Goal: Obtain resource: Obtain resource

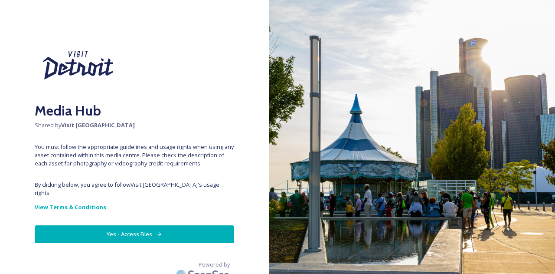
click at [146, 225] on button "Yes - Access Files" at bounding box center [134, 234] width 199 height 18
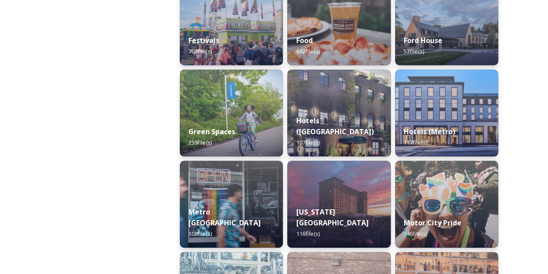
scroll to position [520, 0]
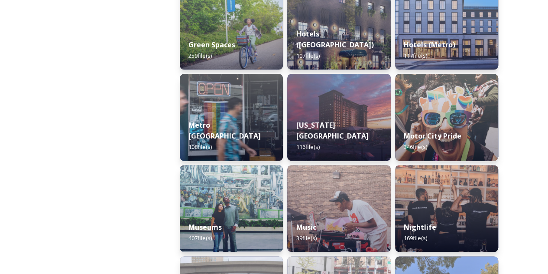
click at [328, 123] on div "[US_STATE][GEOGRAPHIC_DATA] 116 file(s)" at bounding box center [338, 135] width 103 height 49
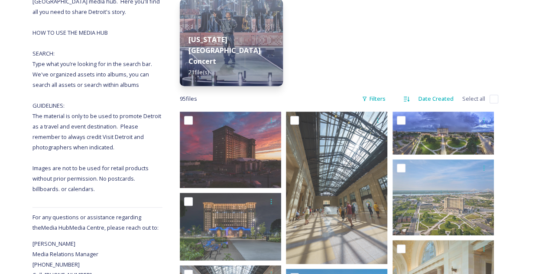
scroll to position [173, 0]
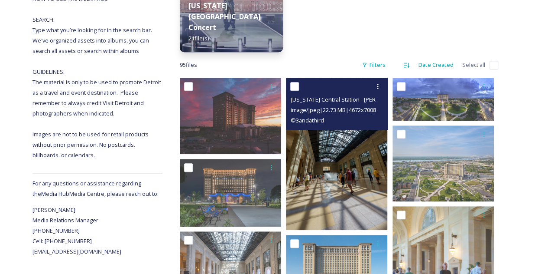
click at [348, 152] on img at bounding box center [336, 154] width 101 height 152
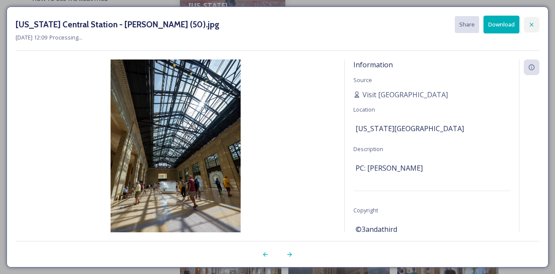
click at [531, 26] on icon at bounding box center [531, 24] width 7 height 7
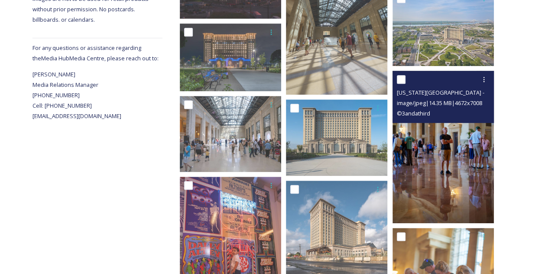
scroll to position [347, 0]
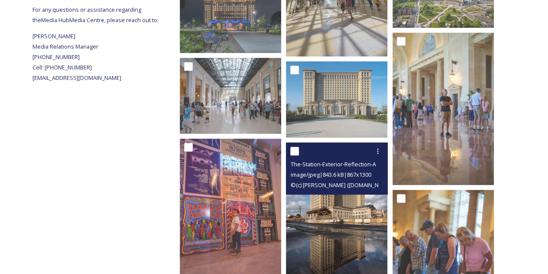
click at [353, 212] on img at bounding box center [336, 218] width 101 height 152
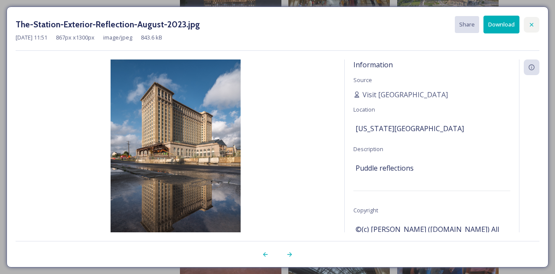
click at [537, 17] on div at bounding box center [532, 25] width 16 height 16
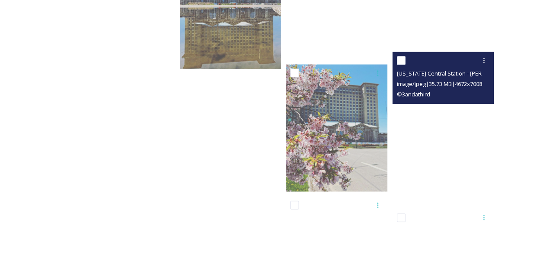
scroll to position [3749, 0]
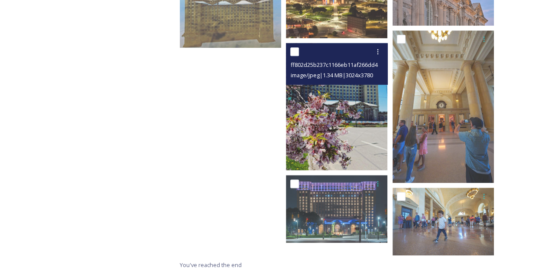
click at [355, 128] on img at bounding box center [336, 106] width 101 height 127
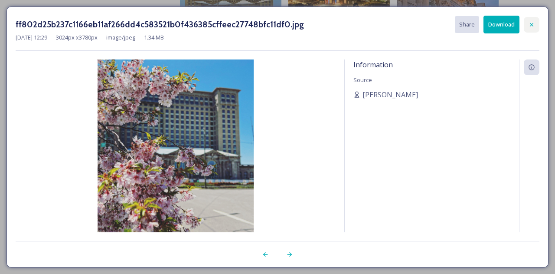
click at [535, 22] on div at bounding box center [532, 25] width 16 height 16
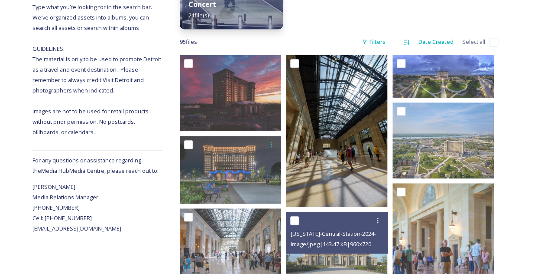
scroll to position [195, 0]
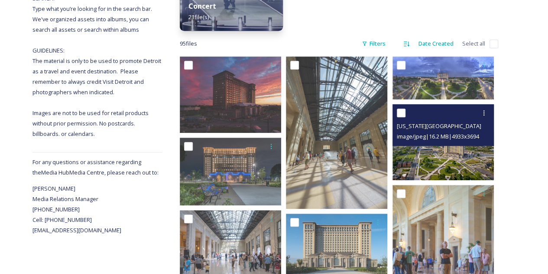
click at [472, 163] on img at bounding box center [443, 142] width 101 height 76
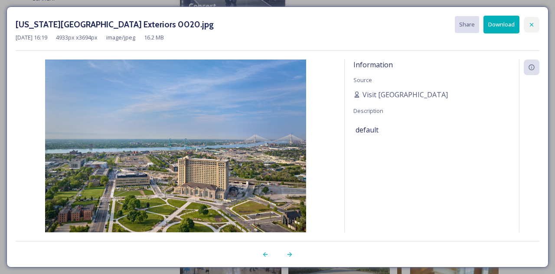
click at [528, 26] on icon at bounding box center [531, 24] width 7 height 7
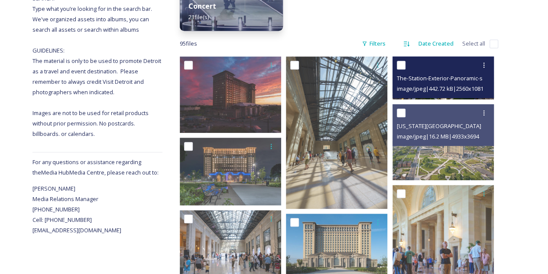
click at [456, 77] on span "The-Station-Exterior-Panoramic-scaled.jpg" at bounding box center [451, 78] width 109 height 8
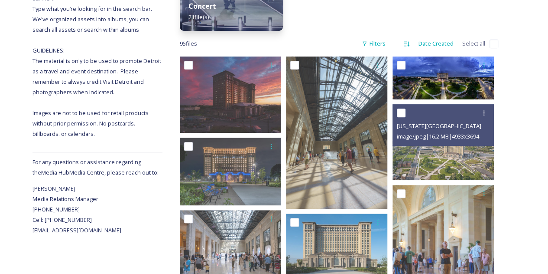
click at [460, 77] on div at bounding box center [443, 66] width 101 height 21
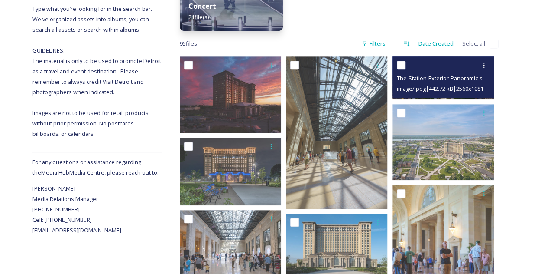
click at [458, 72] on div at bounding box center [444, 65] width 95 height 16
click at [449, 72] on div at bounding box center [444, 65] width 95 height 16
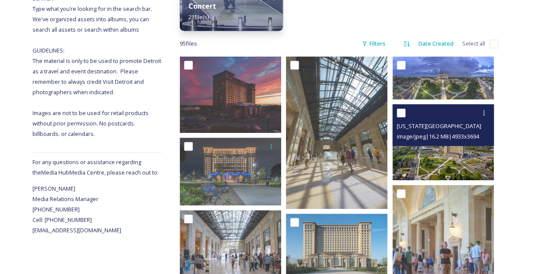
click at [450, 148] on img at bounding box center [443, 142] width 101 height 76
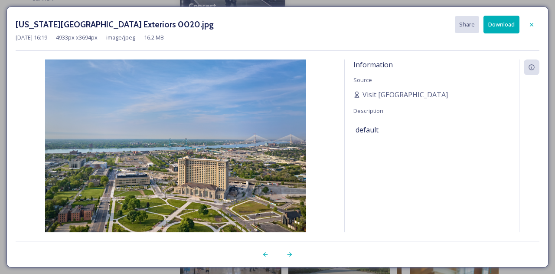
click at [534, 22] on icon at bounding box center [531, 24] width 7 height 7
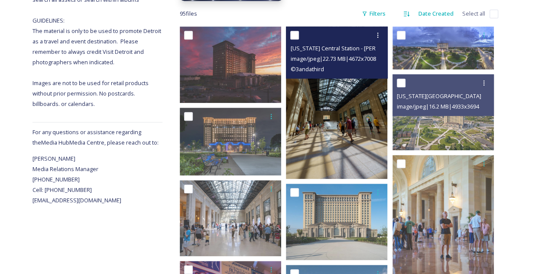
scroll to position [238, 0]
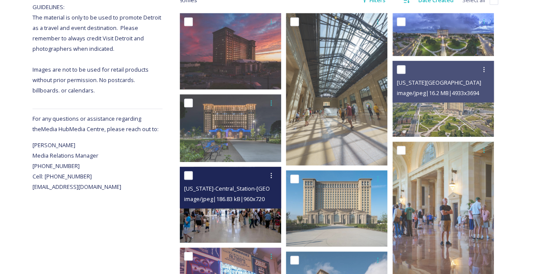
click at [243, 209] on img at bounding box center [230, 204] width 101 height 76
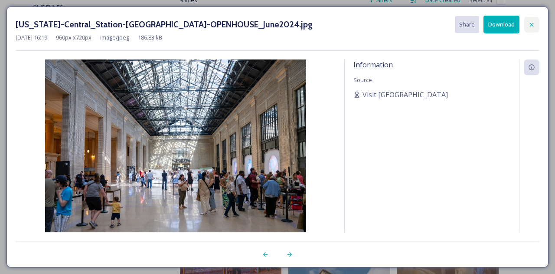
click at [537, 23] on div at bounding box center [532, 25] width 16 height 16
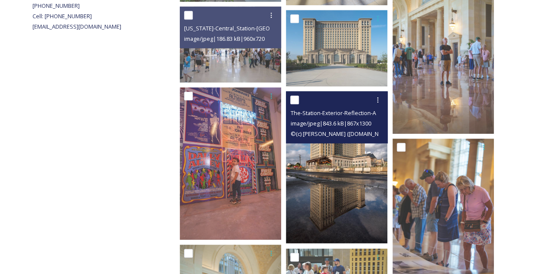
scroll to position [411, 0]
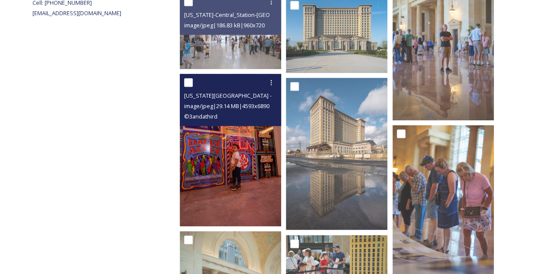
click at [218, 154] on img at bounding box center [230, 150] width 101 height 152
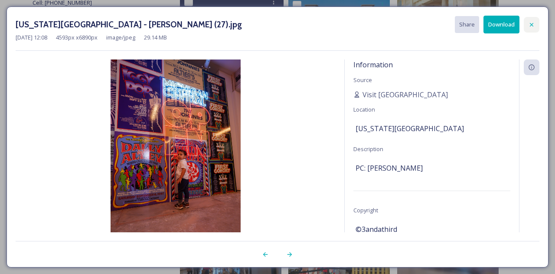
click at [534, 24] on icon at bounding box center [531, 24] width 7 height 7
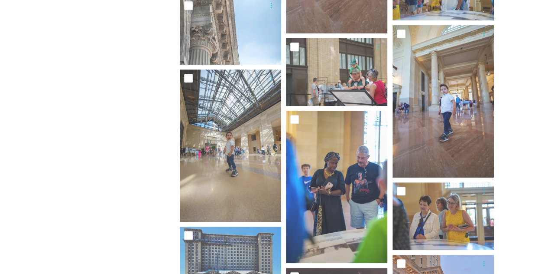
scroll to position [3446, 0]
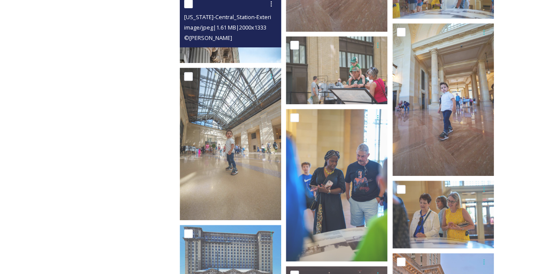
click at [231, 41] on span "© [PERSON_NAME]" at bounding box center [208, 38] width 48 height 8
click at [233, 52] on img at bounding box center [230, 29] width 101 height 68
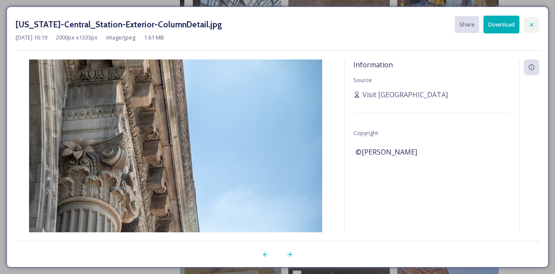
click at [529, 25] on icon at bounding box center [531, 24] width 7 height 7
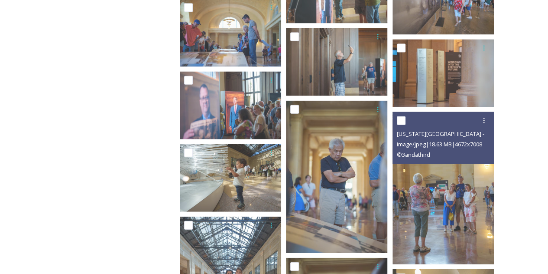
scroll to position [2579, 0]
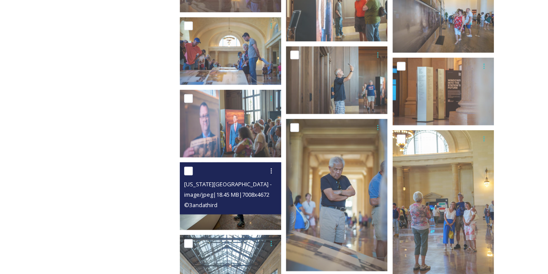
click at [217, 198] on span "image/jpeg | 18.45 MB | 7008 x 4672" at bounding box center [226, 194] width 85 height 8
click at [233, 220] on img at bounding box center [230, 196] width 101 height 68
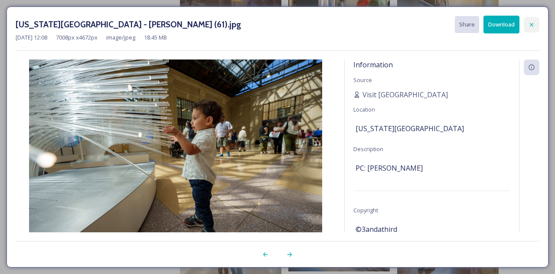
click at [527, 23] on div at bounding box center [532, 25] width 16 height 16
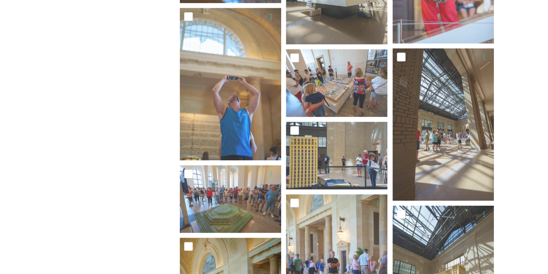
scroll to position [2189, 0]
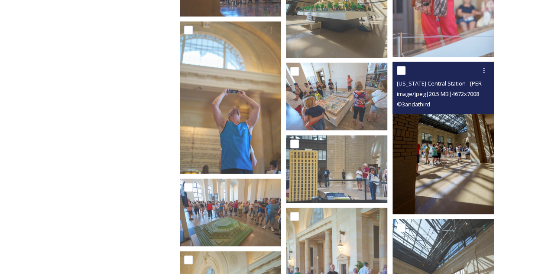
drag, startPoint x: 465, startPoint y: 157, endPoint x: 455, endPoint y: 169, distance: 15.0
click at [455, 169] on img at bounding box center [443, 138] width 101 height 152
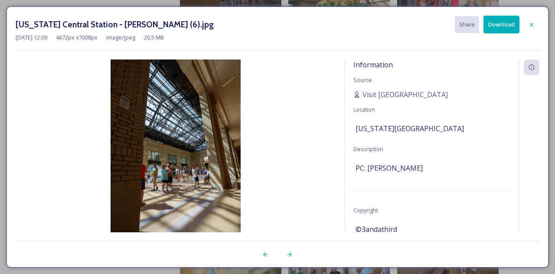
drag, startPoint x: 532, startPoint y: 23, endPoint x: 512, endPoint y: 25, distance: 20.0
click at [531, 23] on icon at bounding box center [531, 24] width 7 height 7
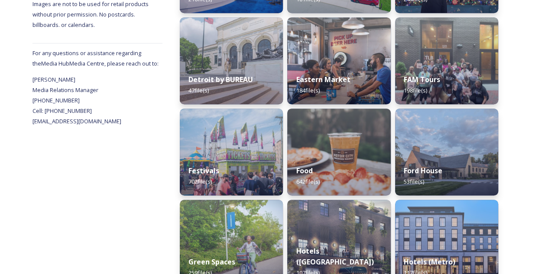
scroll to position [390, 0]
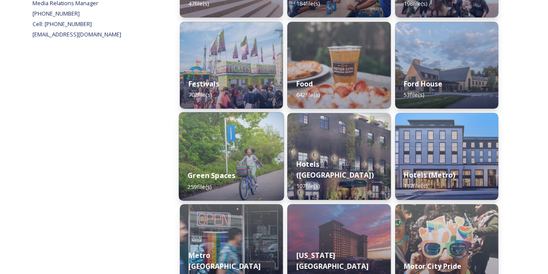
click at [225, 160] on img at bounding box center [231, 156] width 105 height 88
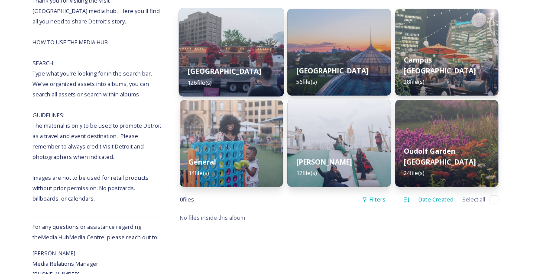
scroll to position [87, 0]
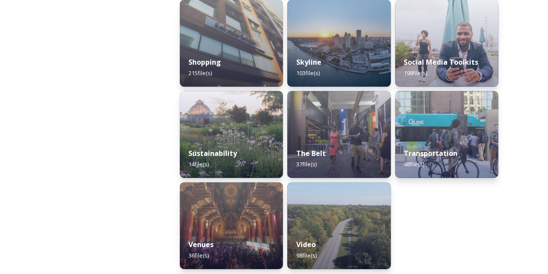
scroll to position [870, 0]
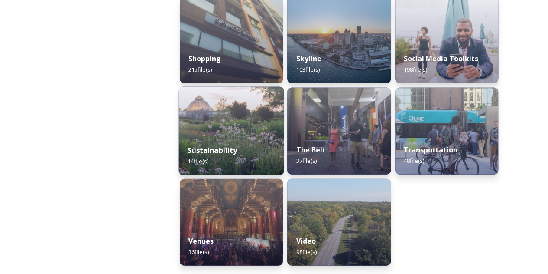
click at [254, 145] on div "Sustainability 14 file(s)" at bounding box center [231, 155] width 105 height 39
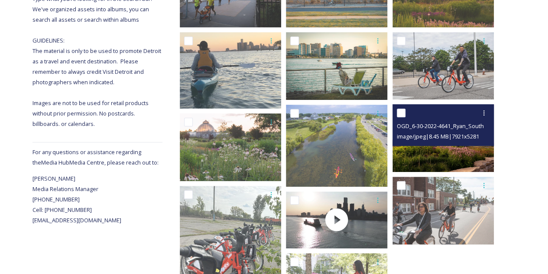
scroll to position [173, 0]
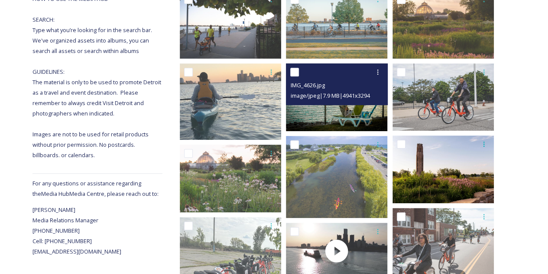
click at [358, 114] on img at bounding box center [336, 97] width 101 height 68
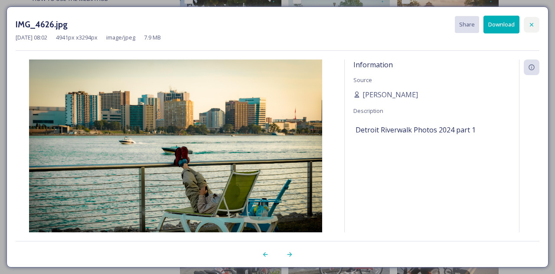
drag, startPoint x: 531, startPoint y: 21, endPoint x: 490, endPoint y: 31, distance: 42.0
click at [530, 21] on icon at bounding box center [531, 24] width 7 height 7
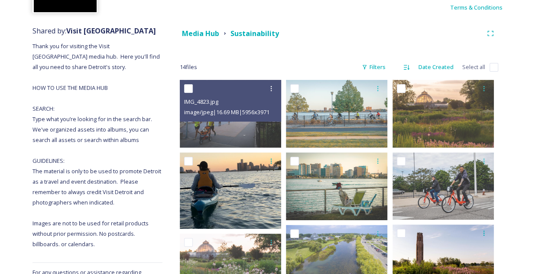
scroll to position [147, 0]
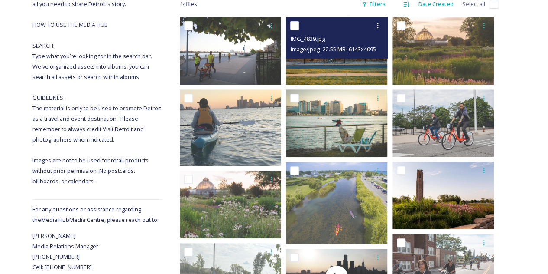
click at [340, 62] on img at bounding box center [336, 51] width 101 height 68
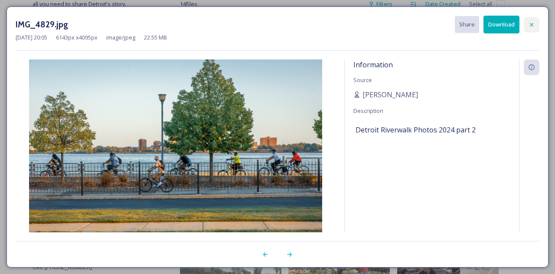
click at [531, 24] on icon at bounding box center [531, 24] width 3 height 3
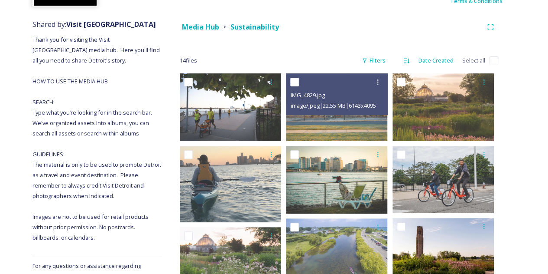
scroll to position [61, 0]
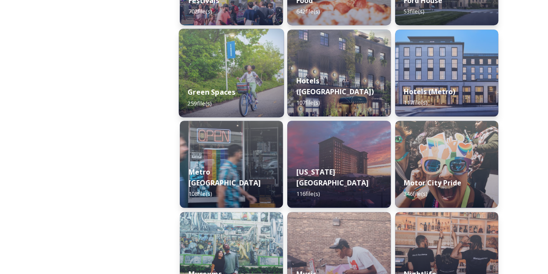
scroll to position [477, 0]
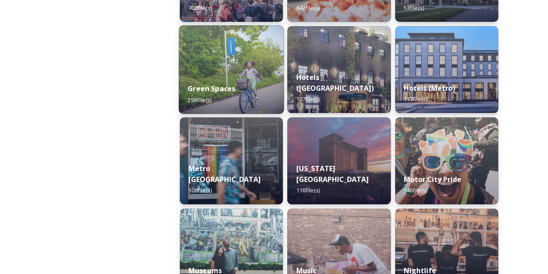
click at [246, 74] on div "Green Spaces 259 file(s)" at bounding box center [231, 93] width 105 height 39
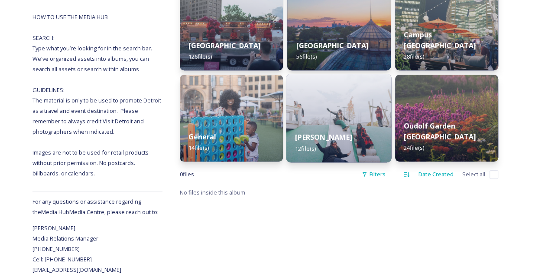
scroll to position [155, 0]
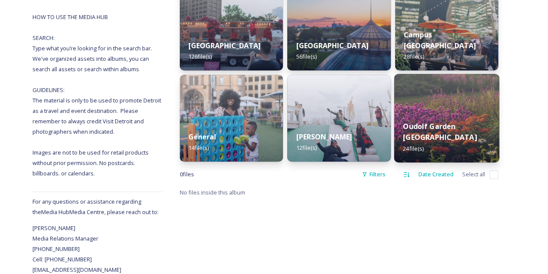
click at [433, 115] on img at bounding box center [446, 118] width 105 height 88
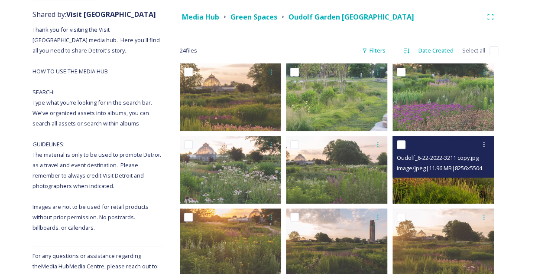
scroll to position [217, 0]
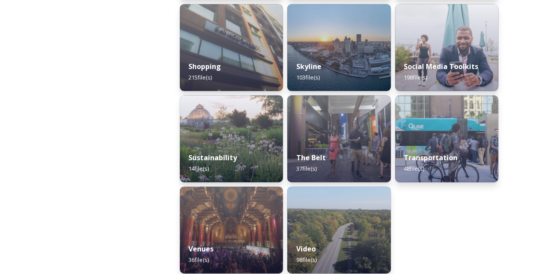
scroll to position [870, 0]
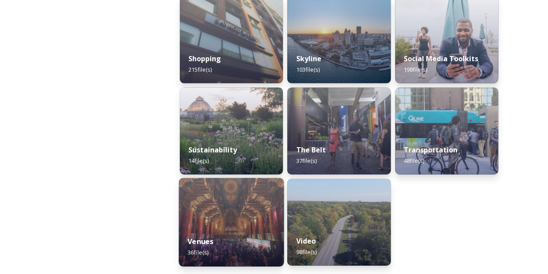
click at [239, 247] on div "Venues 36 file(s)" at bounding box center [231, 246] width 105 height 39
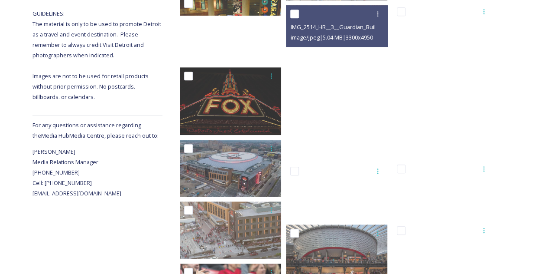
scroll to position [347, 0]
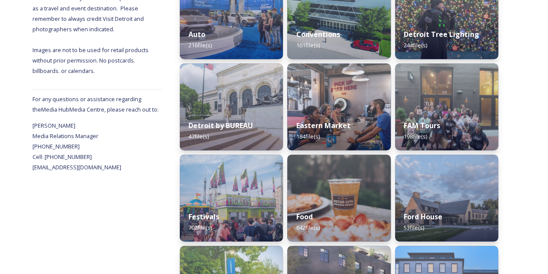
scroll to position [260, 0]
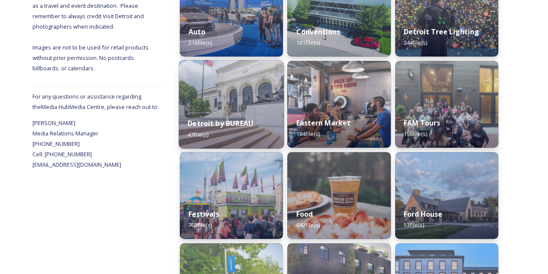
click at [256, 122] on div "Detroit by BUREAU 47 file(s)" at bounding box center [231, 128] width 105 height 39
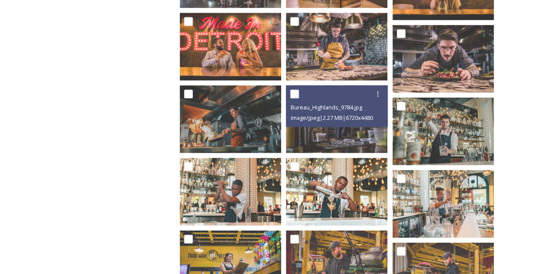
scroll to position [977, 0]
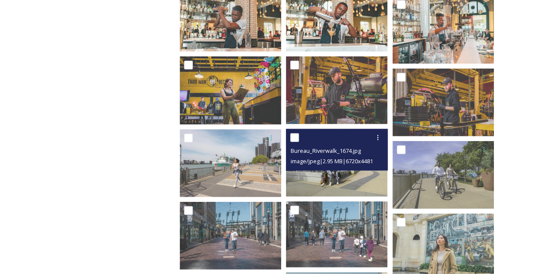
click at [352, 181] on img at bounding box center [336, 163] width 101 height 68
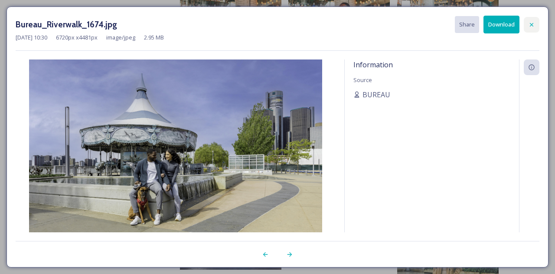
click at [532, 26] on icon at bounding box center [531, 24] width 7 height 7
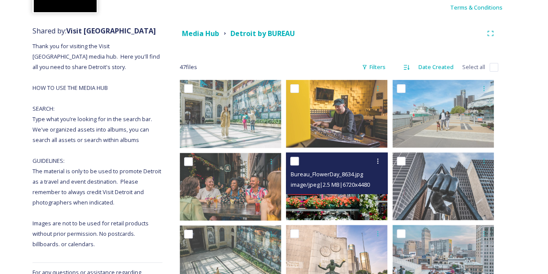
scroll to position [0, 0]
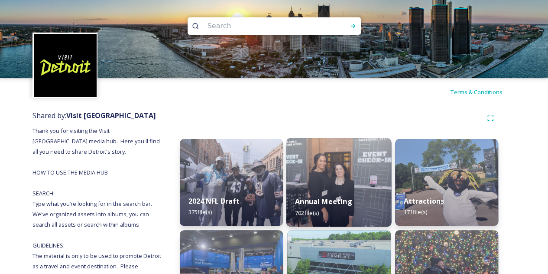
click at [352, 178] on img at bounding box center [339, 182] width 105 height 88
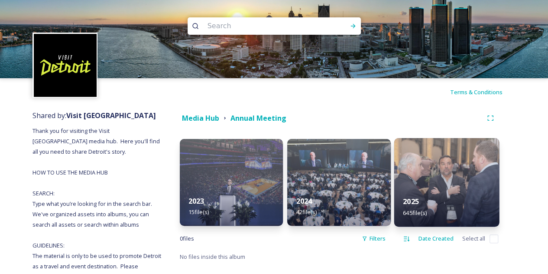
click at [456, 171] on img at bounding box center [446, 182] width 105 height 88
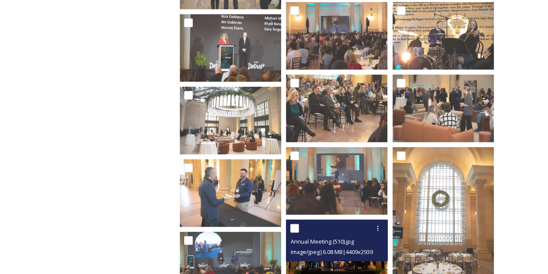
scroll to position [867, 0]
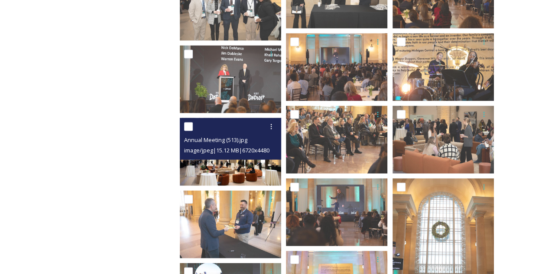
click at [256, 167] on img at bounding box center [230, 152] width 101 height 68
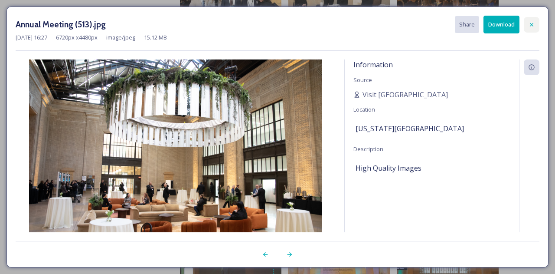
click at [535, 22] on div at bounding box center [532, 25] width 16 height 16
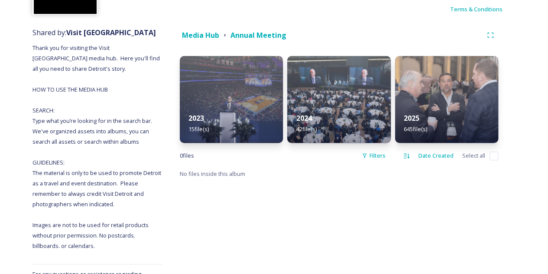
scroll to position [87, 0]
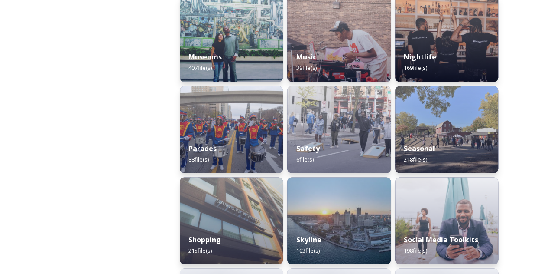
scroll to position [694, 0]
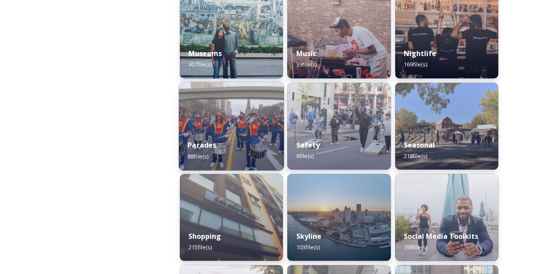
click at [220, 130] on img at bounding box center [231, 125] width 105 height 88
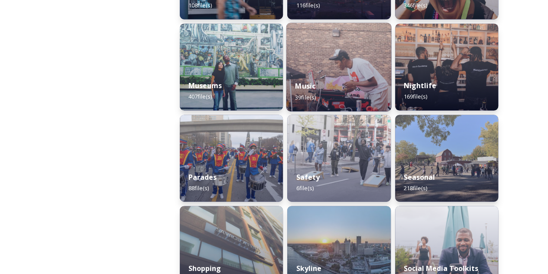
scroll to position [737, 0]
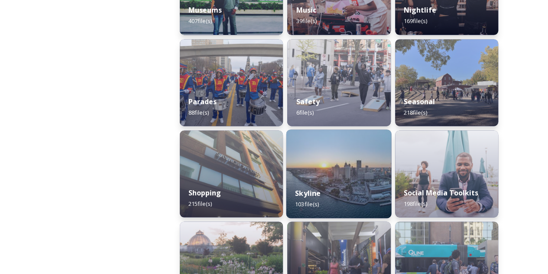
click at [335, 188] on div "Skyline 103 file(s)" at bounding box center [339, 197] width 105 height 39
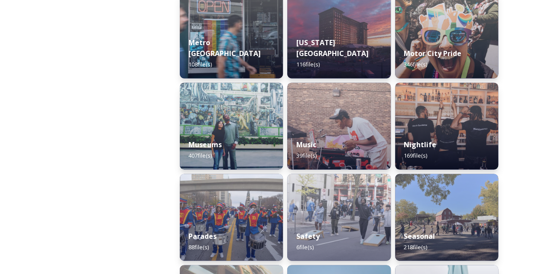
scroll to position [589, 0]
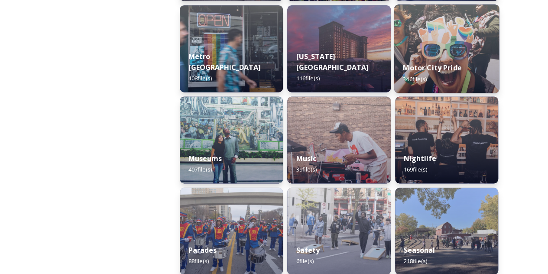
click at [447, 79] on div "Motor City Pride 346 file(s)" at bounding box center [446, 72] width 105 height 39
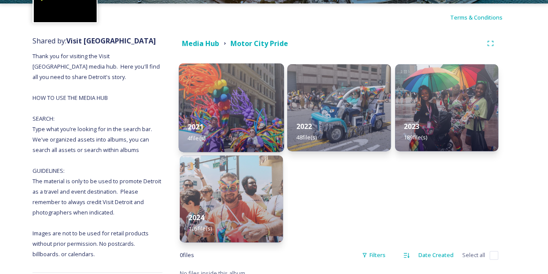
scroll to position [87, 0]
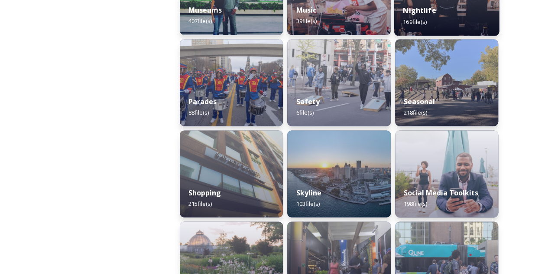
scroll to position [870, 0]
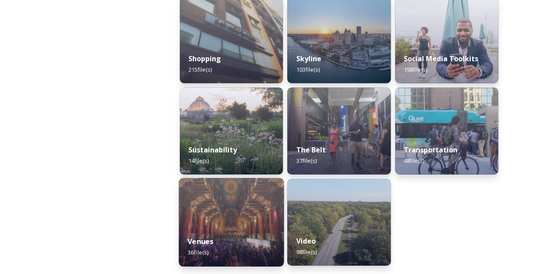
click at [251, 203] on img at bounding box center [231, 222] width 105 height 88
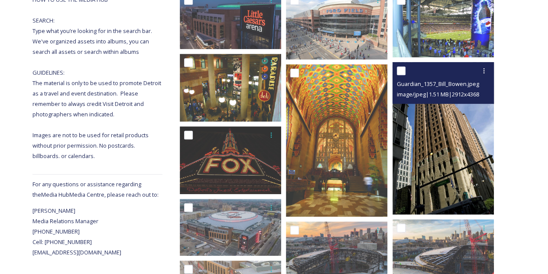
scroll to position [173, 0]
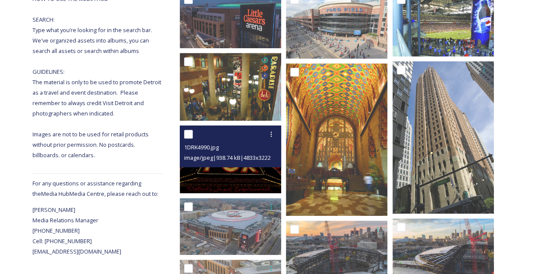
click at [219, 182] on img at bounding box center [230, 159] width 101 height 68
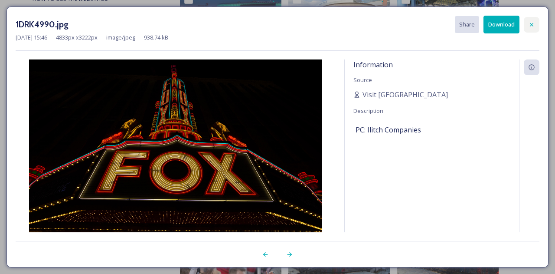
click at [534, 24] on icon at bounding box center [531, 24] width 7 height 7
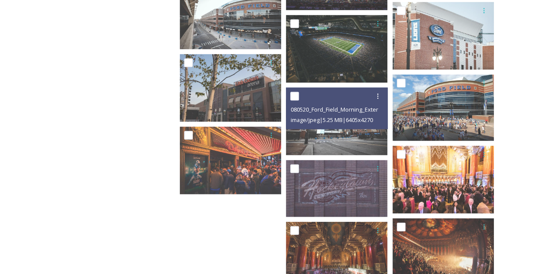
scroll to position [851, 0]
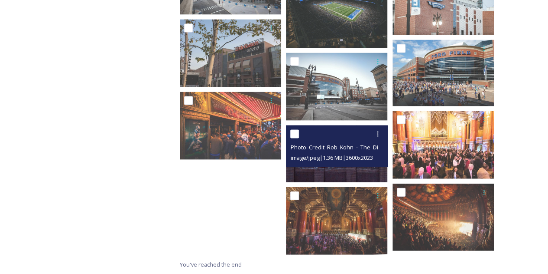
click at [334, 175] on img at bounding box center [336, 153] width 101 height 57
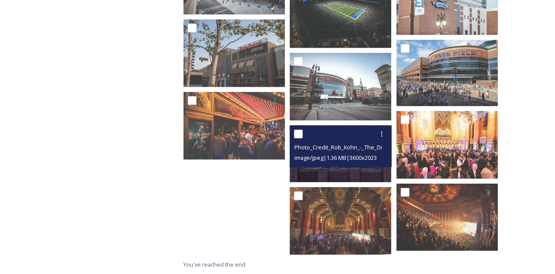
scroll to position [846, 0]
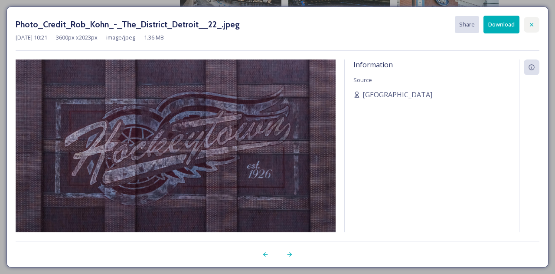
click at [531, 23] on icon at bounding box center [531, 24] width 7 height 7
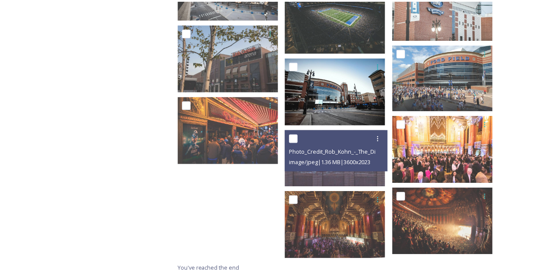
scroll to position [851, 0]
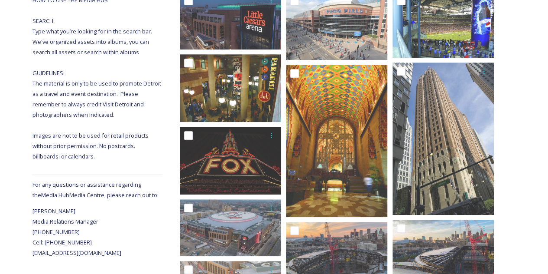
scroll to position [70, 0]
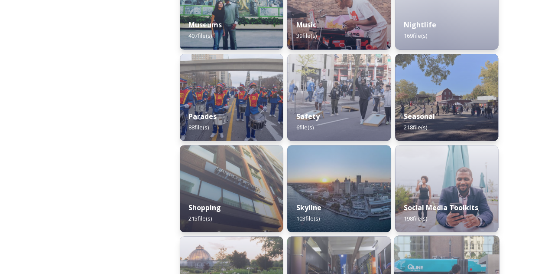
scroll to position [697, 0]
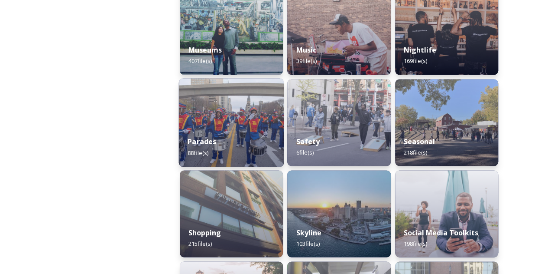
click at [222, 137] on div "Parades 88 file(s)" at bounding box center [231, 146] width 105 height 39
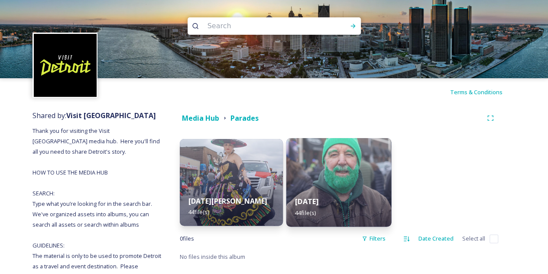
click at [319, 204] on strong "[DATE]" at bounding box center [306, 201] width 23 height 10
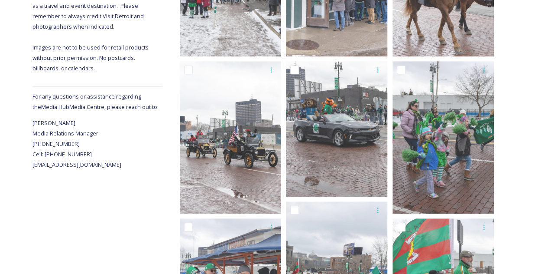
scroll to position [260, 0]
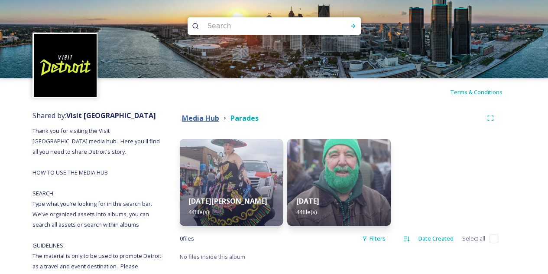
click at [196, 118] on strong "Media Hub" at bounding box center [200, 118] width 37 height 10
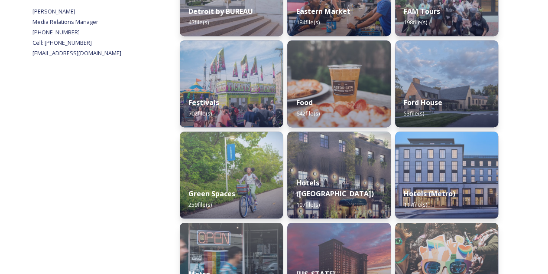
scroll to position [434, 0]
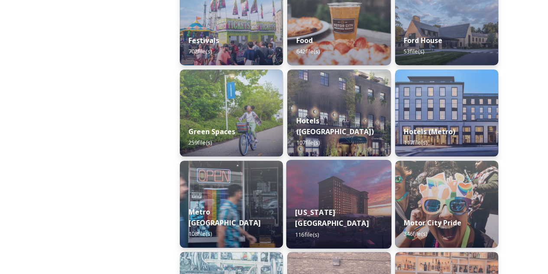
click at [360, 200] on img at bounding box center [339, 204] width 105 height 88
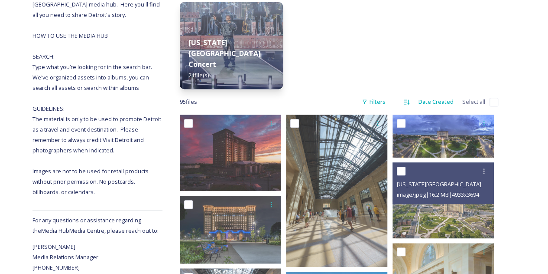
scroll to position [217, 0]
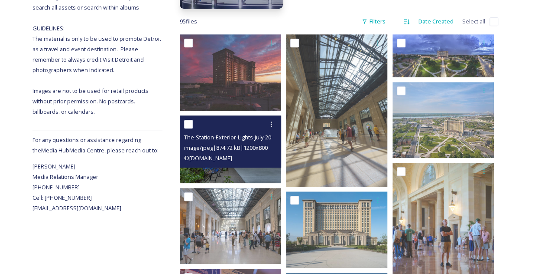
click at [251, 179] on img at bounding box center [230, 149] width 101 height 68
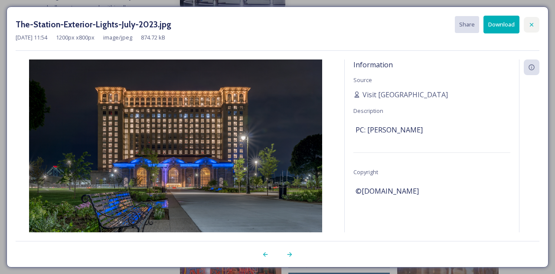
click at [532, 24] on icon at bounding box center [531, 24] width 3 height 3
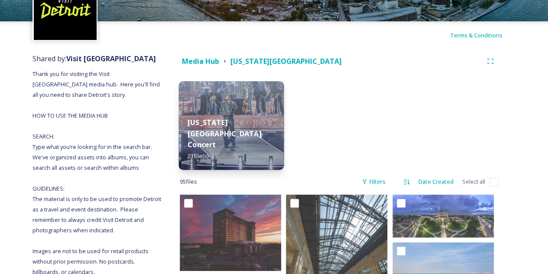
scroll to position [43, 0]
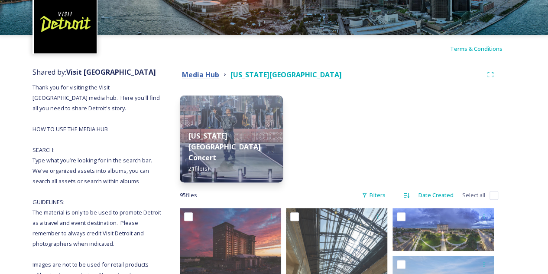
click at [209, 78] on strong "Media Hub" at bounding box center [200, 75] width 37 height 10
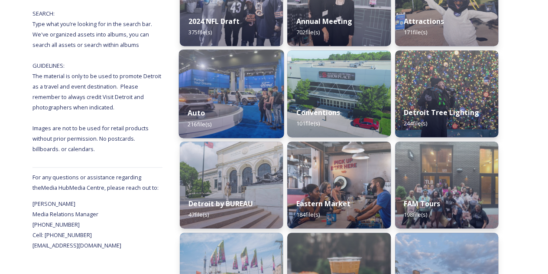
scroll to position [47, 0]
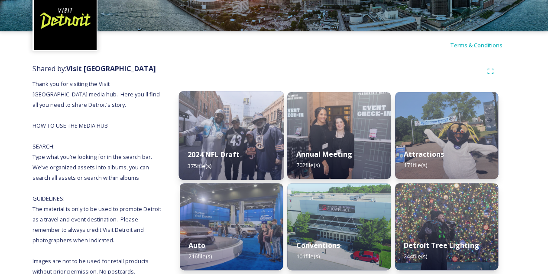
click at [247, 135] on img at bounding box center [231, 135] width 105 height 88
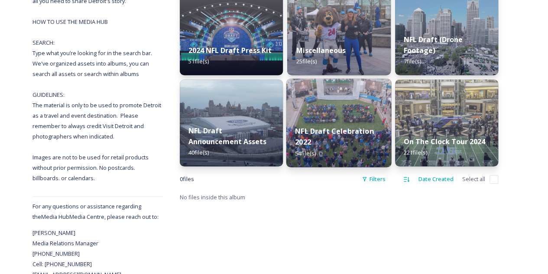
scroll to position [155, 0]
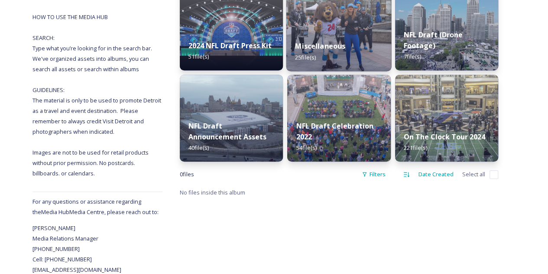
click at [327, 46] on strong "Miscellaneous" at bounding box center [320, 46] width 50 height 10
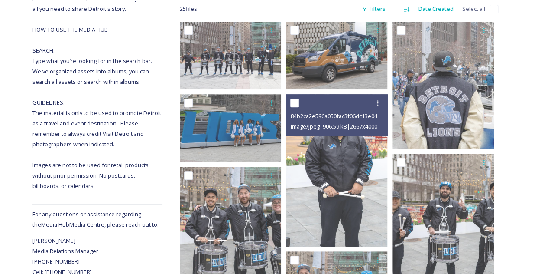
scroll to position [36, 0]
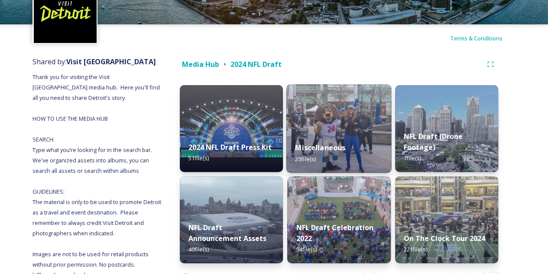
scroll to position [130, 0]
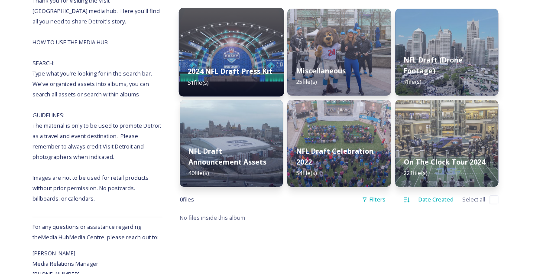
click at [209, 80] on span "51 file(s)" at bounding box center [198, 82] width 21 height 8
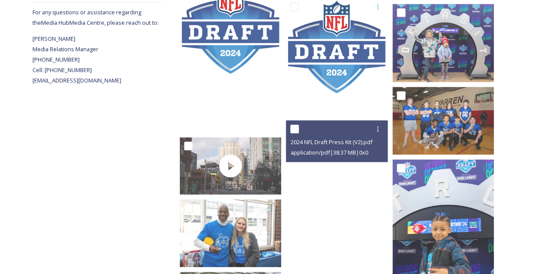
scroll to position [347, 0]
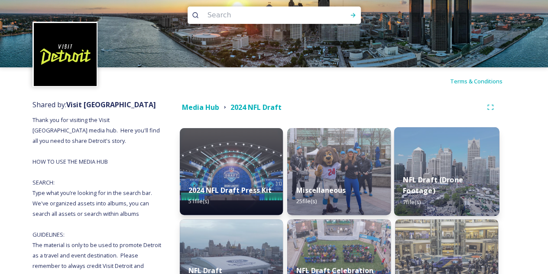
scroll to position [87, 0]
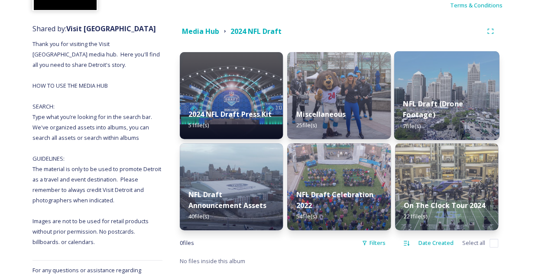
click at [453, 105] on strong "NFL Draft (Drone Footage)" at bounding box center [433, 108] width 60 height 21
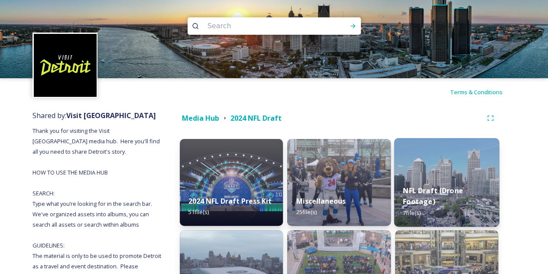
scroll to position [130, 0]
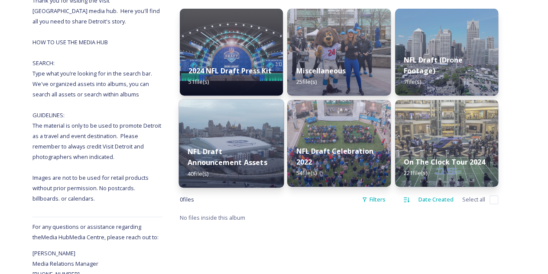
click at [242, 172] on div "NFL Draft Announcement Assets 40 file(s)" at bounding box center [231, 162] width 105 height 50
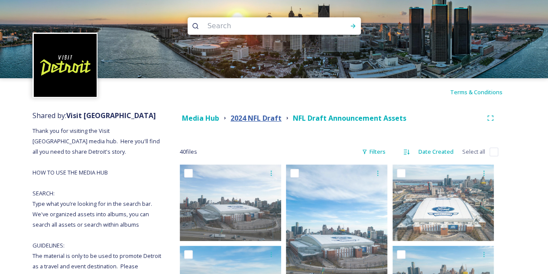
click at [241, 115] on strong "2024 NFL Draft" at bounding box center [256, 118] width 51 height 10
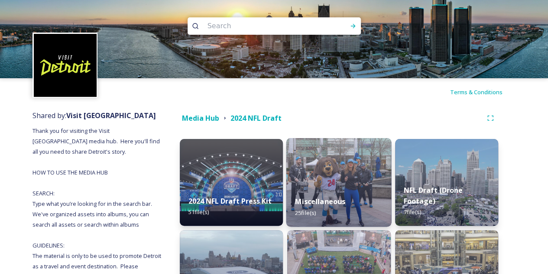
scroll to position [43, 0]
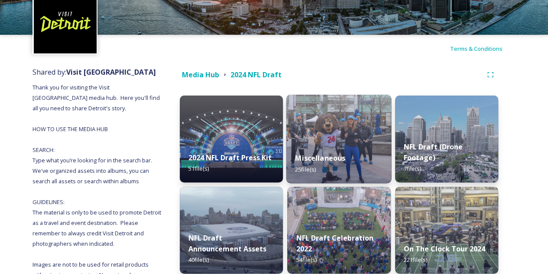
click at [352, 127] on img at bounding box center [339, 139] width 105 height 88
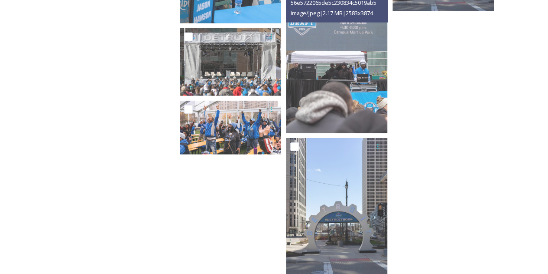
scroll to position [1076, 0]
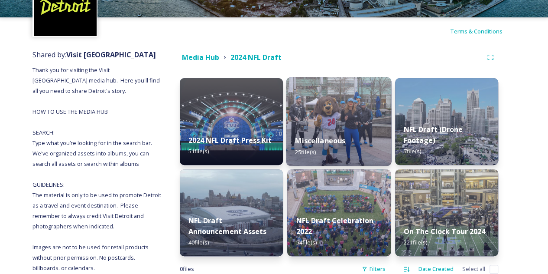
scroll to position [130, 0]
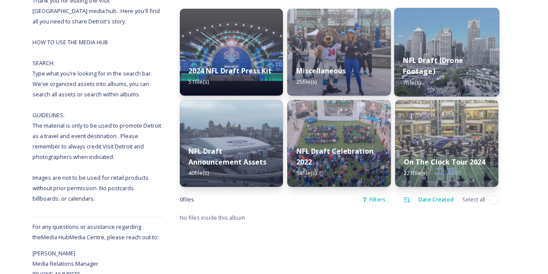
click at [449, 68] on div "NFL Draft (Drone Footage) 7 file(s)" at bounding box center [446, 71] width 105 height 50
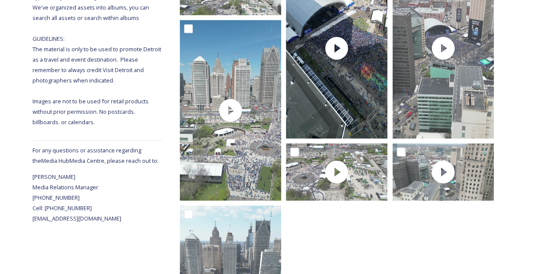
scroll to position [120, 0]
